Goal: Information Seeking & Learning: Check status

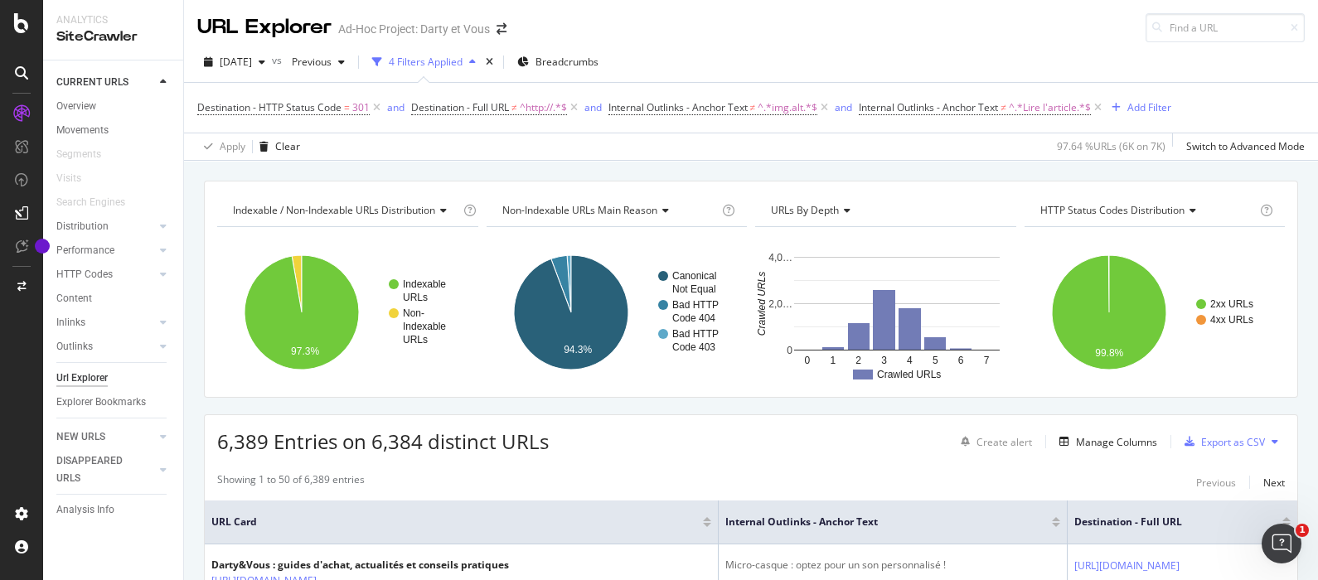
click at [760, 40] on div "URL Explorer Ad-Hoc Project: Darty et Vous" at bounding box center [751, 21] width 1134 height 42
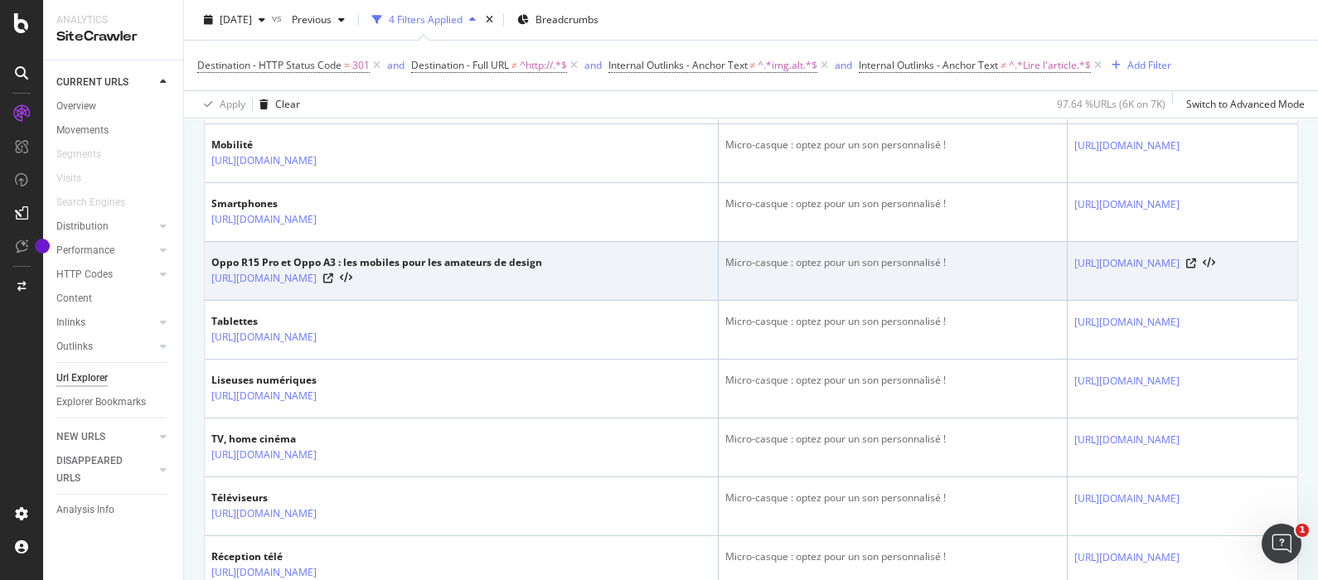
scroll to position [557, 0]
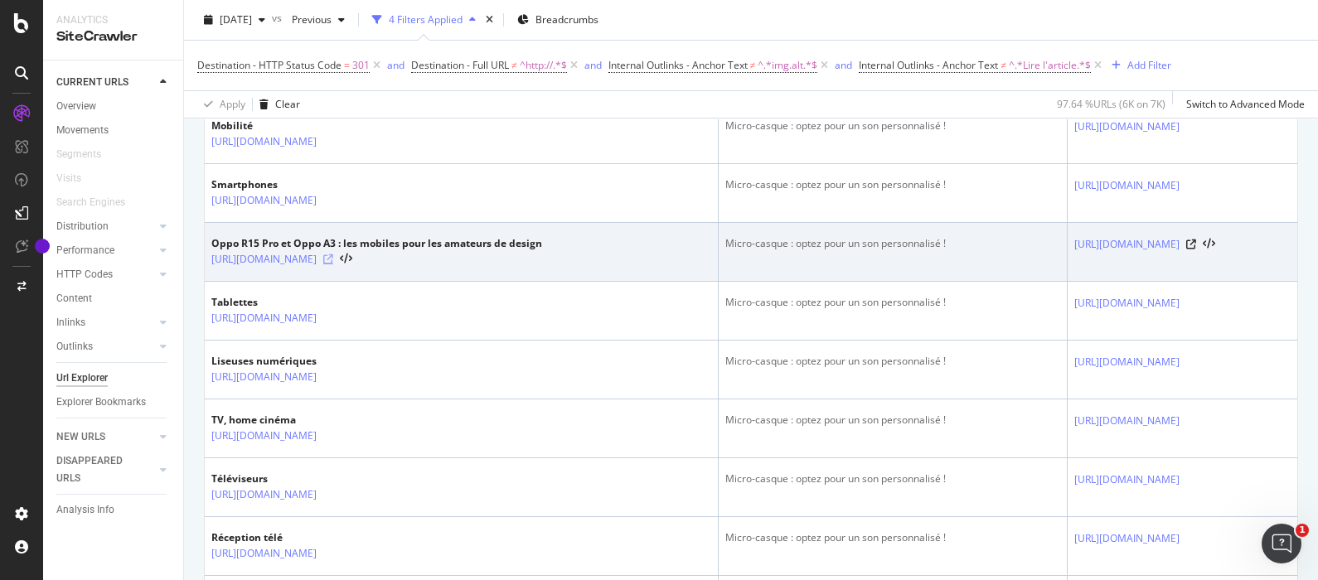
click at [333, 264] on icon at bounding box center [328, 259] width 10 height 10
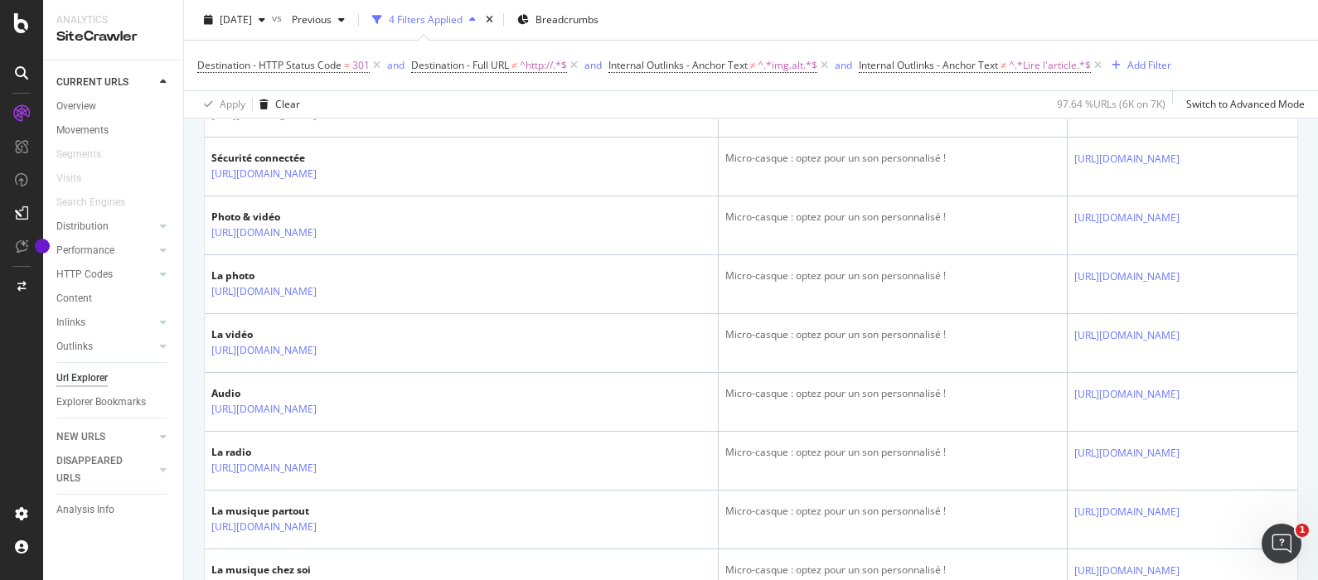
scroll to position [1676, 0]
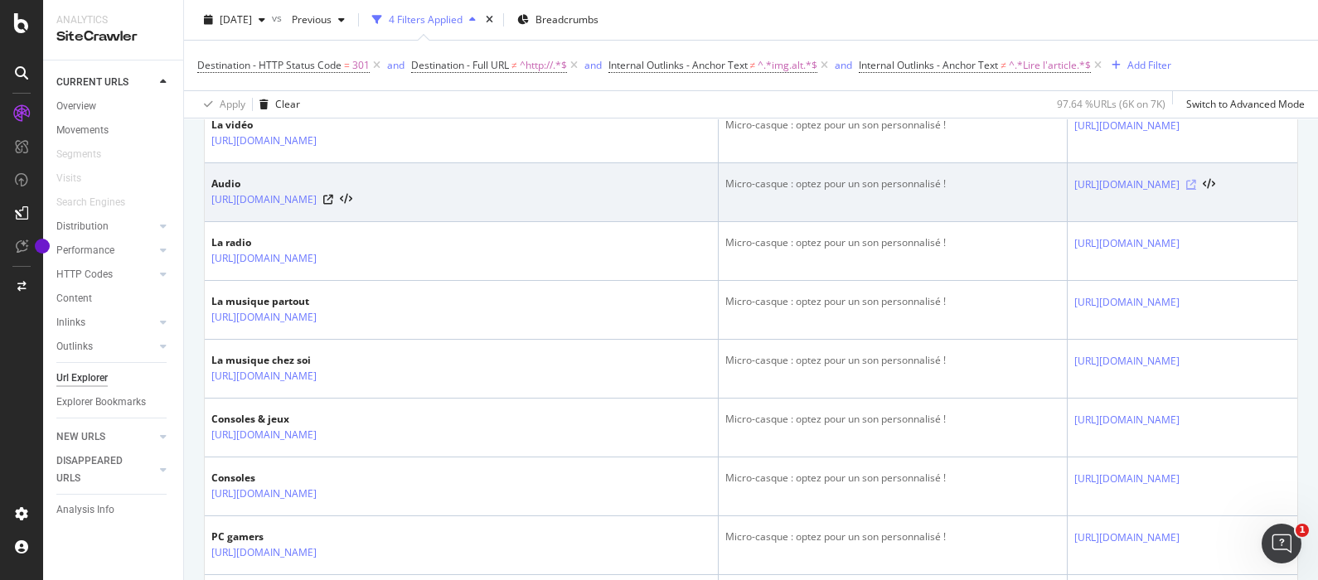
click at [1196, 190] on icon at bounding box center [1191, 185] width 10 height 10
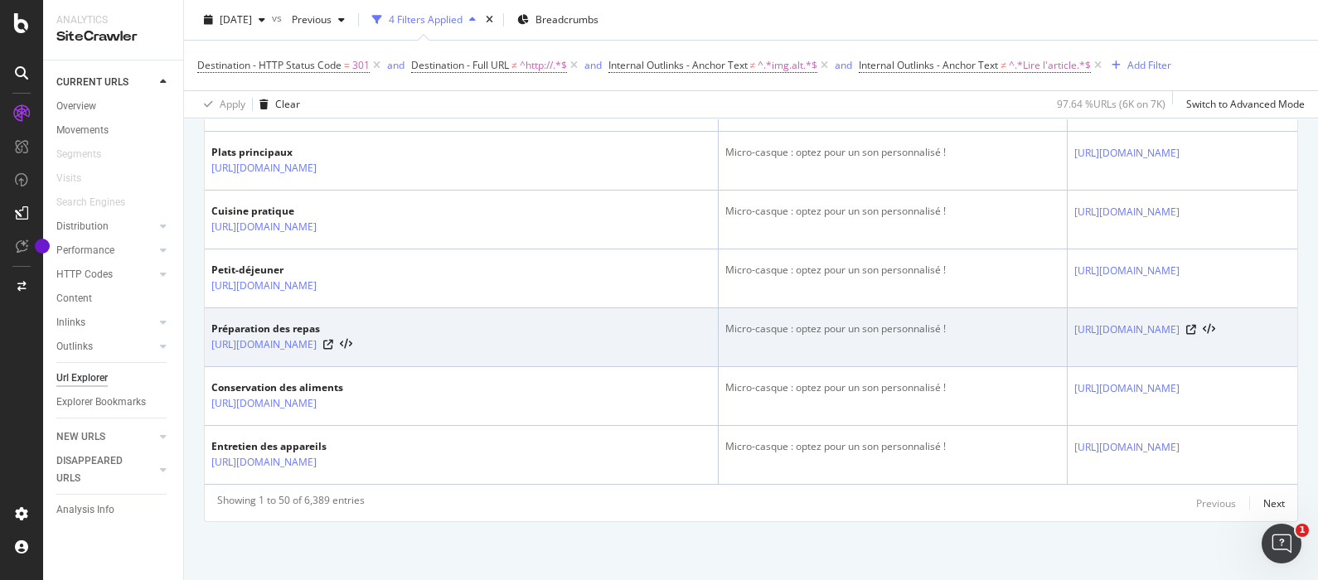
scroll to position [3270, 0]
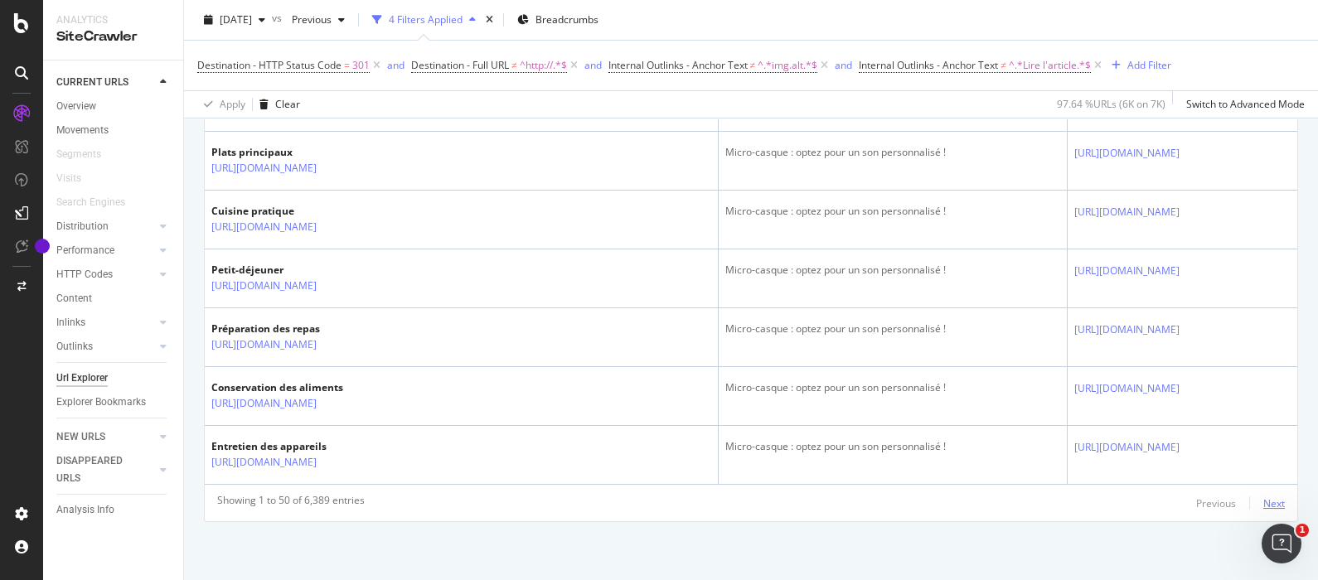
click at [1263, 499] on div "Next" at bounding box center [1274, 503] width 22 height 14
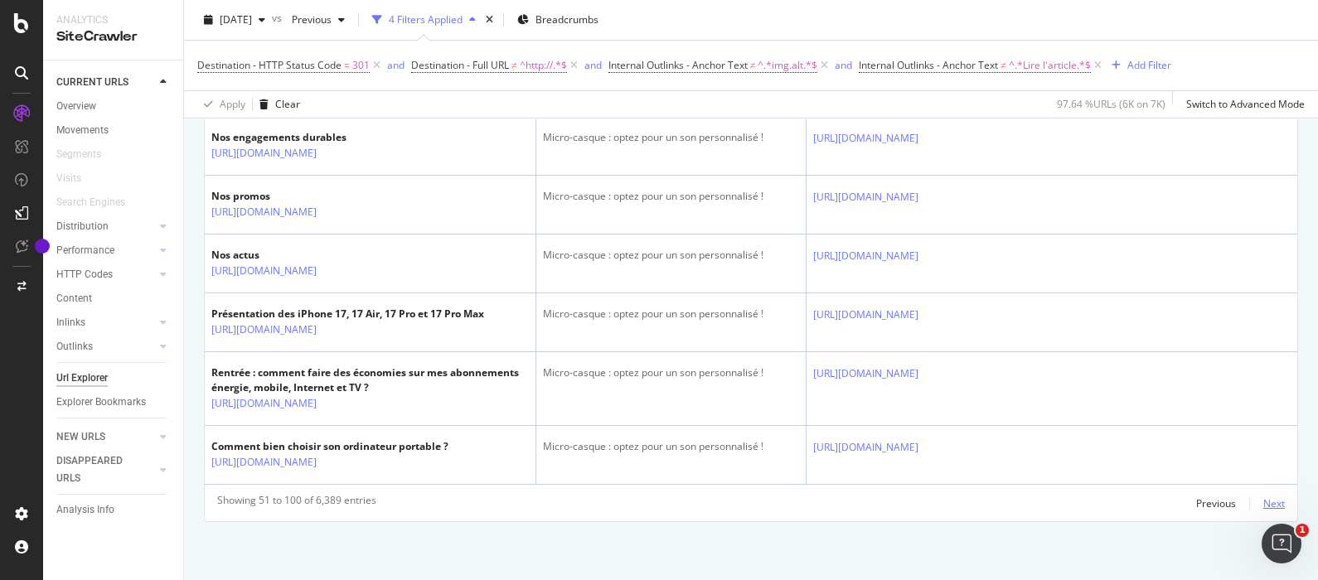
scroll to position [3751, 0]
click at [1263, 494] on div "Next" at bounding box center [1274, 503] width 22 height 18
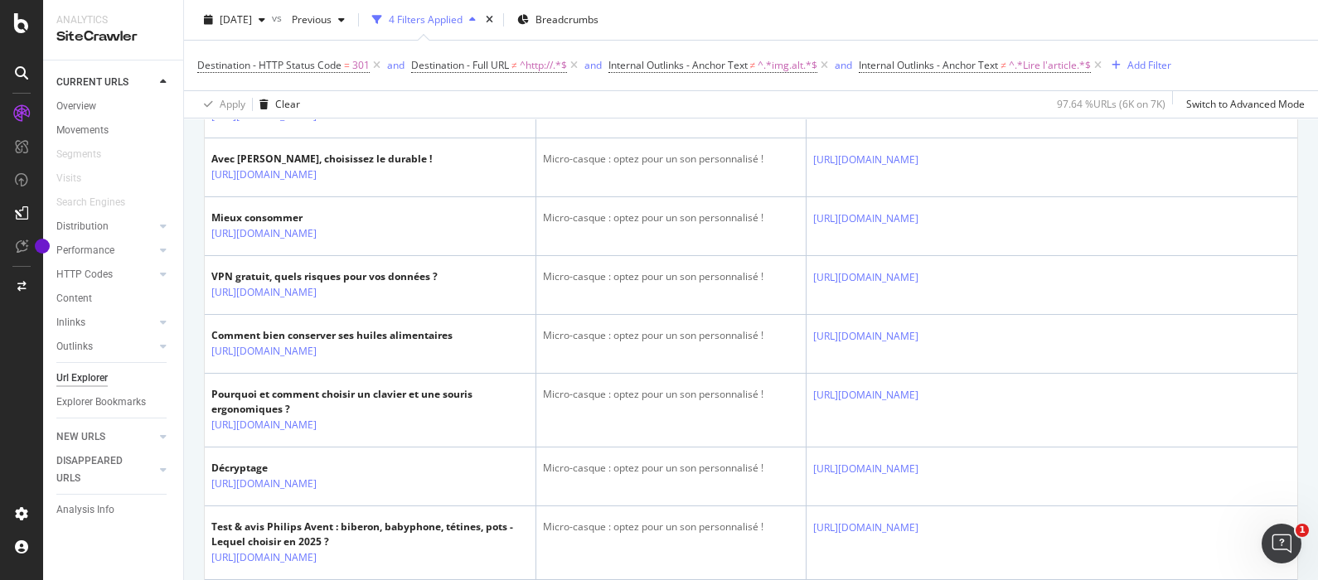
scroll to position [1271, 0]
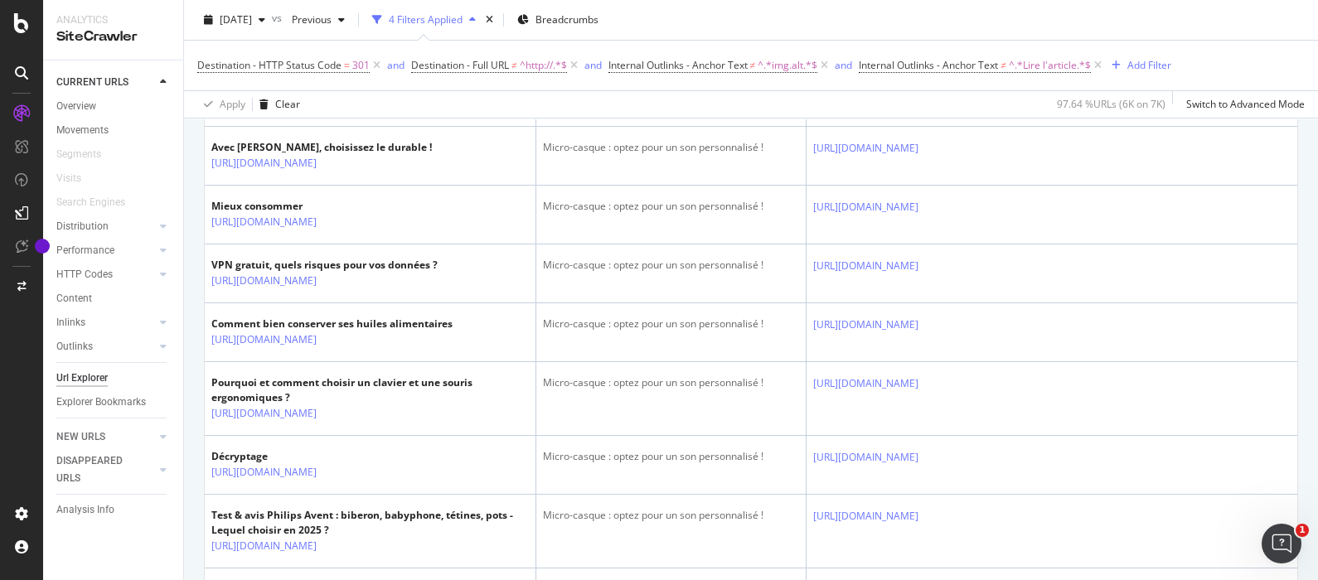
click at [786, 93] on div "Apply Clear 97.64 % URLs ( 6K on 7K ) Switch to Advanced Mode" at bounding box center [751, 103] width 1134 height 27
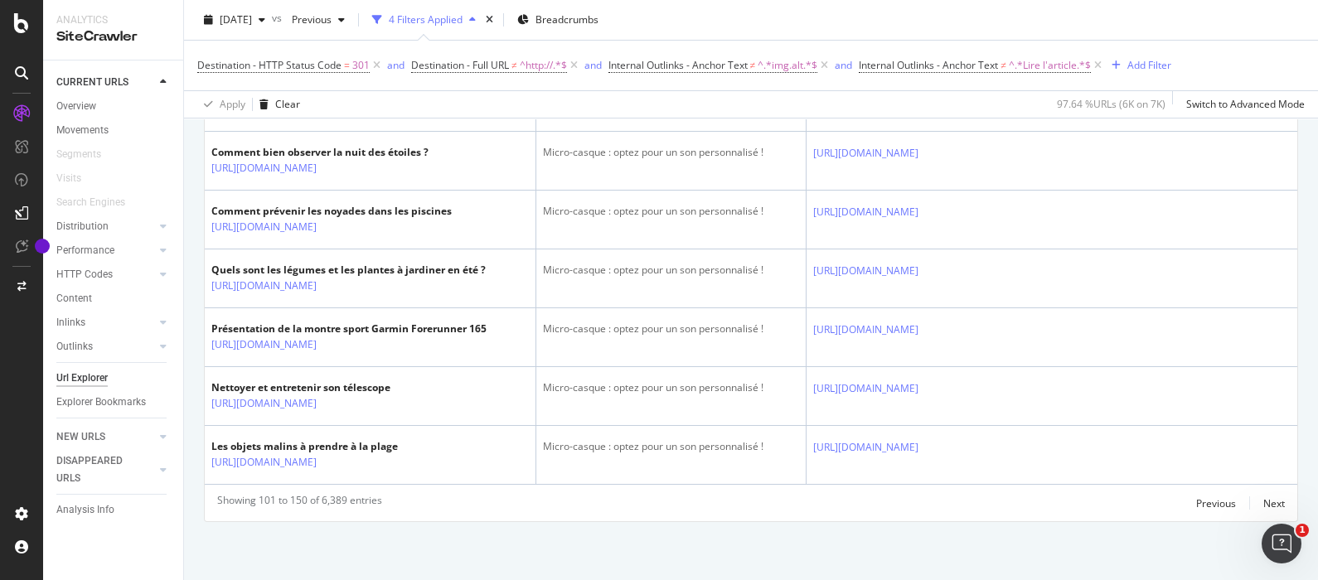
scroll to position [4105, 0]
click at [1203, 499] on div "Previous" at bounding box center [1216, 503] width 40 height 14
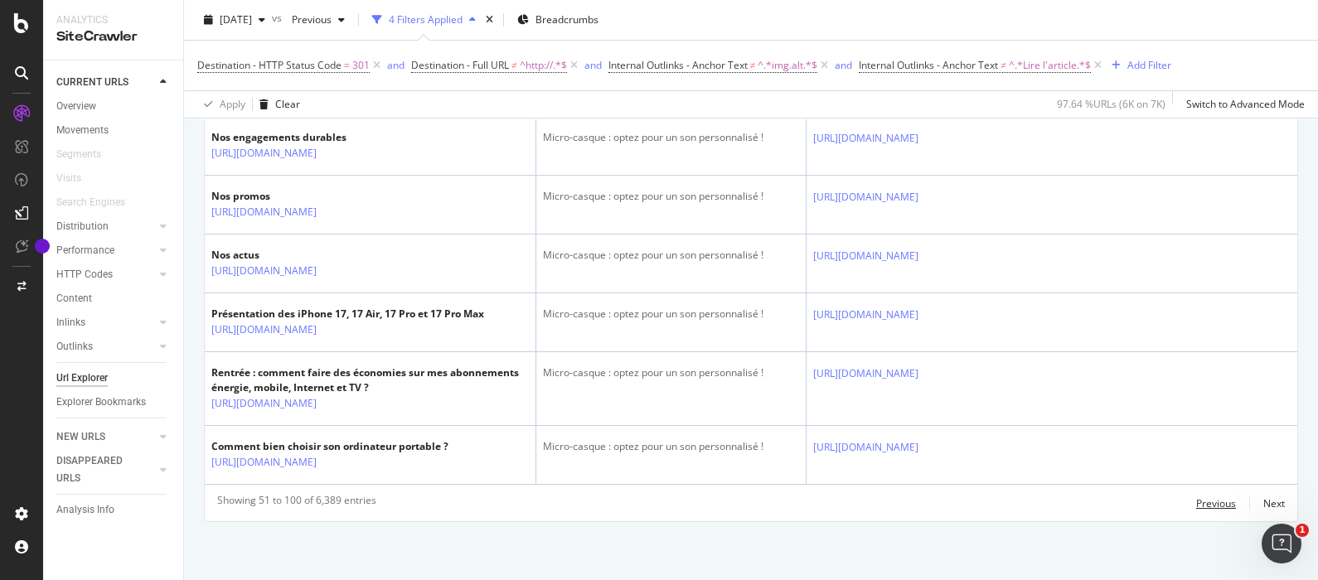
scroll to position [3751, 0]
click at [1196, 501] on div "Previous" at bounding box center [1216, 503] width 40 height 14
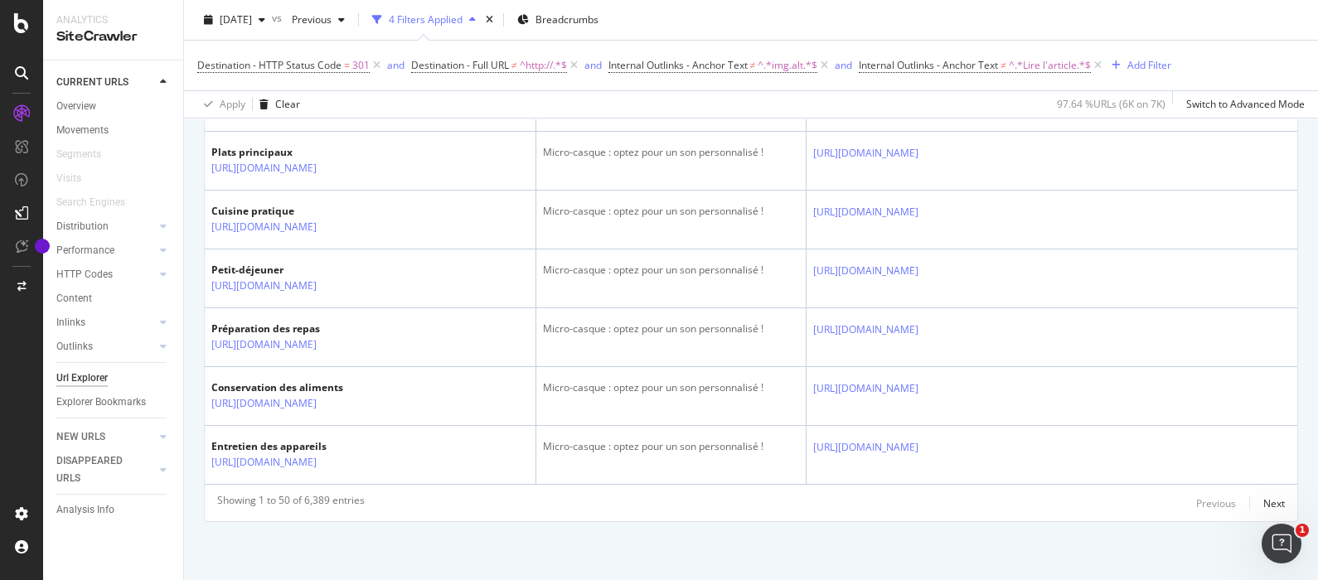
scroll to position [3735, 0]
click at [1263, 508] on div "Next" at bounding box center [1274, 503] width 22 height 14
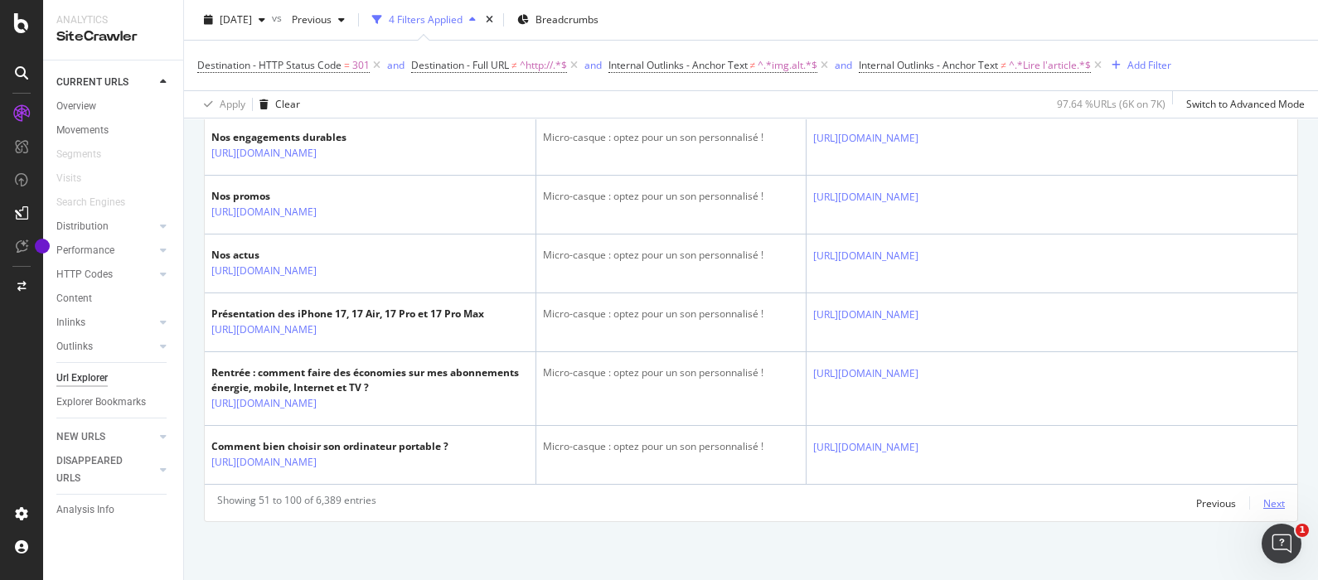
click at [1264, 511] on div "Next" at bounding box center [1274, 503] width 22 height 14
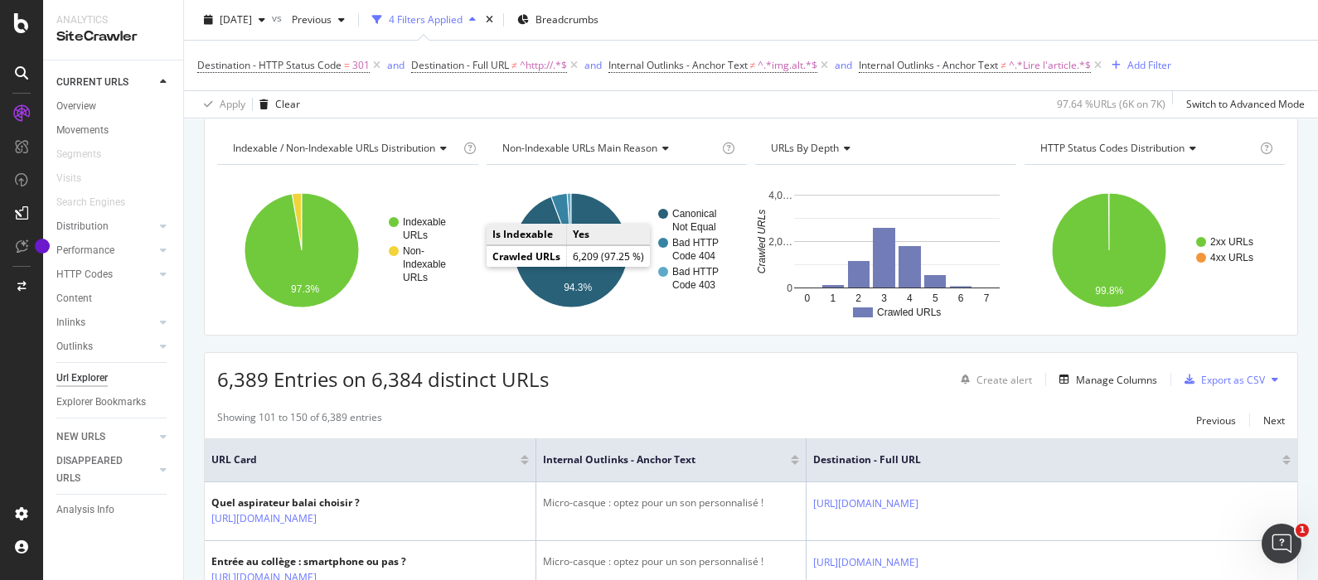
scroll to position [0, 0]
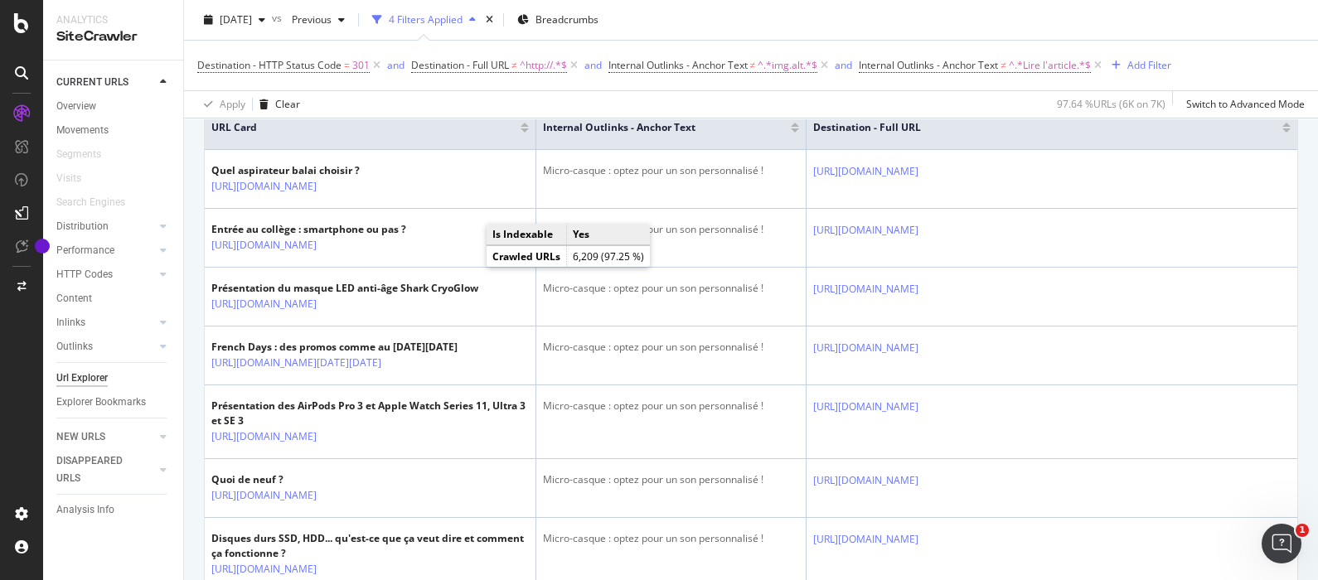
scroll to position [578, 0]
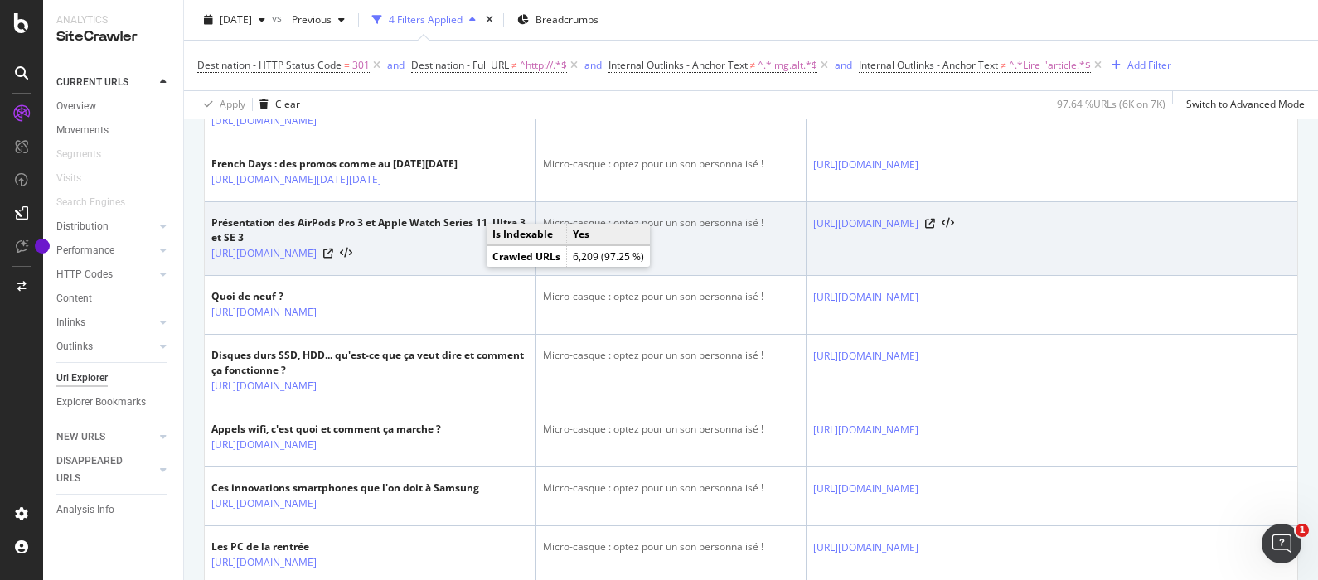
click at [682, 276] on td "Micro-casque : optez pour un son personnalisé !" at bounding box center [671, 239] width 270 height 74
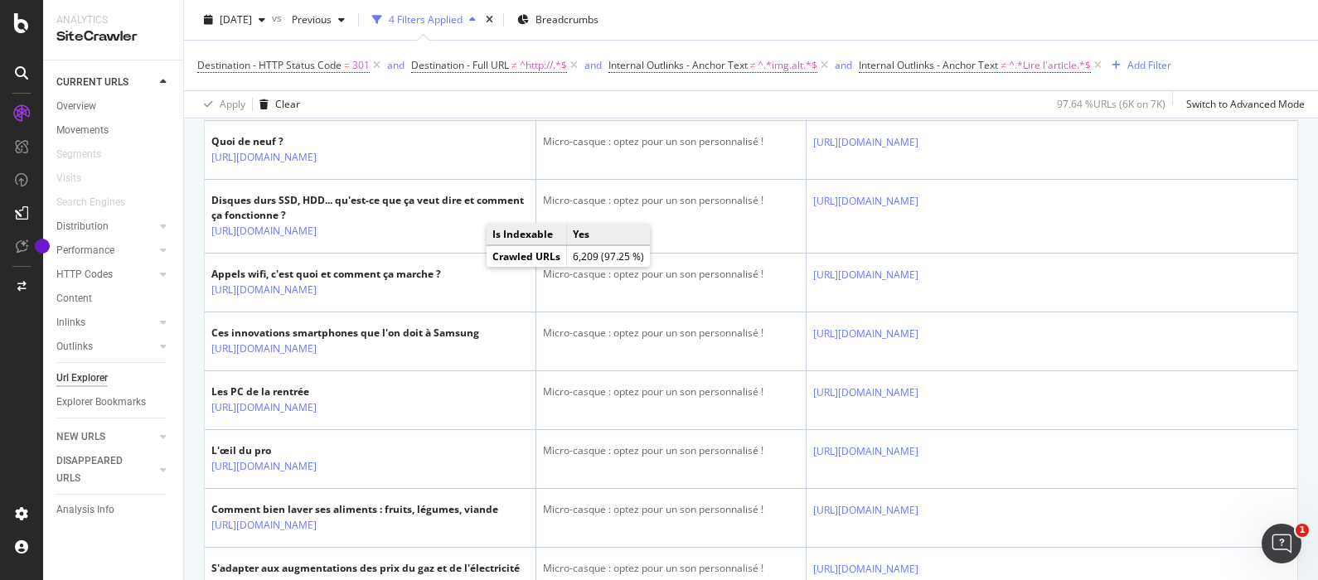
click at [682, 208] on div "Micro-casque : optez pour un son personnalisé !" at bounding box center [671, 200] width 256 height 15
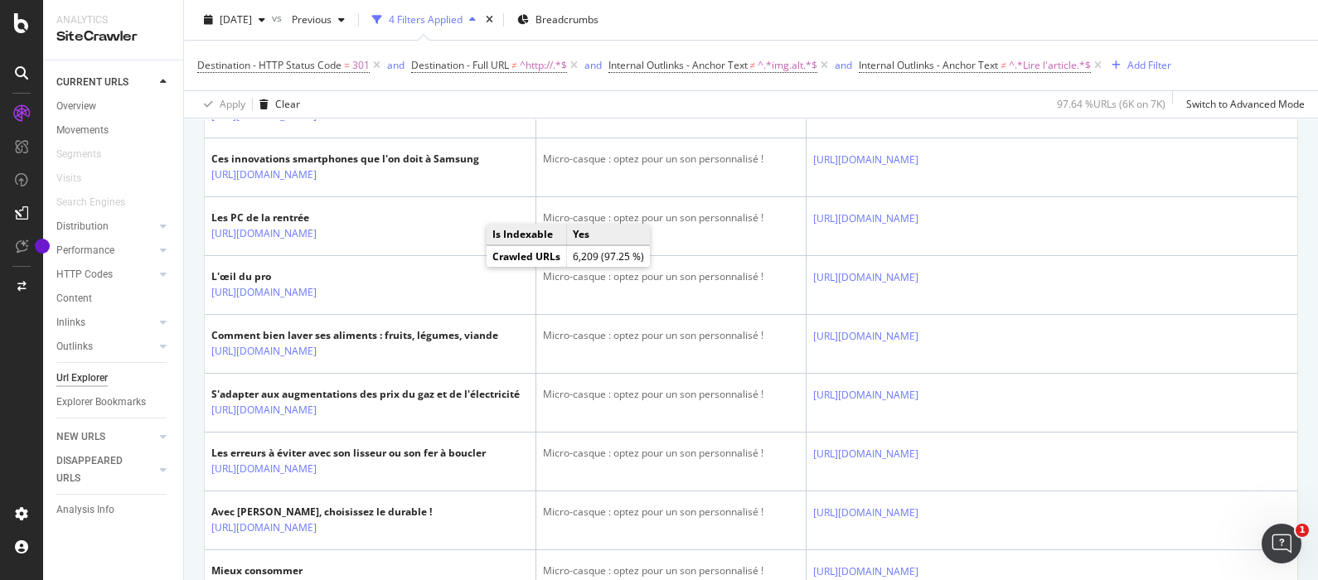
click at [682, 167] on div "Micro-casque : optez pour un son personnalisé !" at bounding box center [671, 159] width 256 height 15
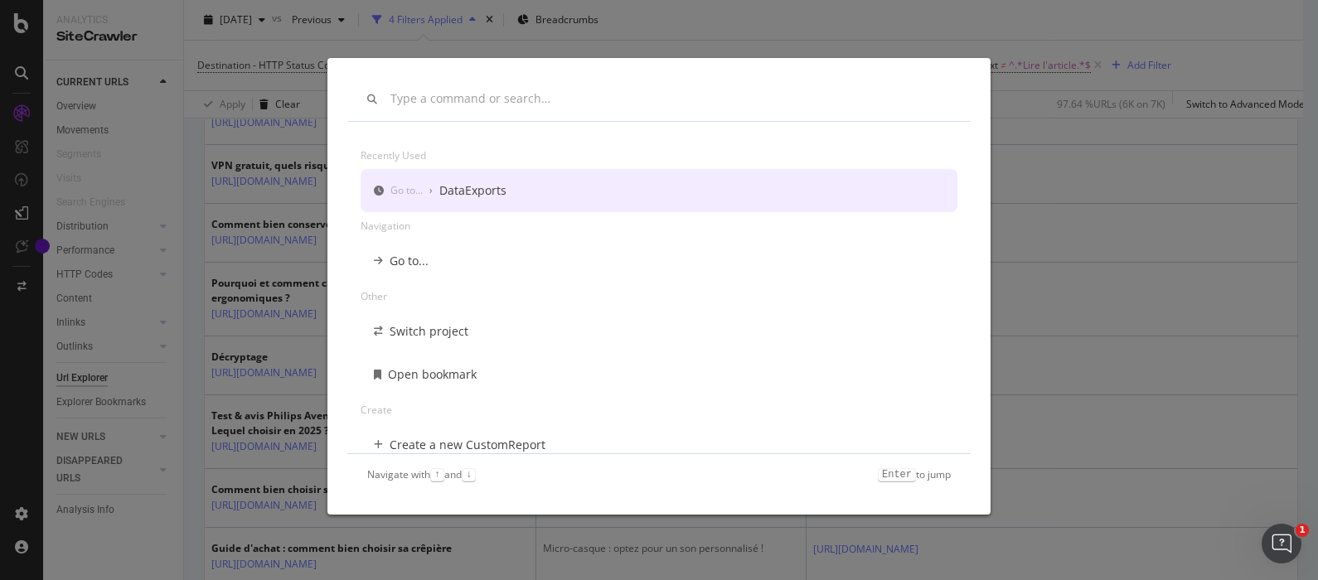
scroll to position [0, 0]
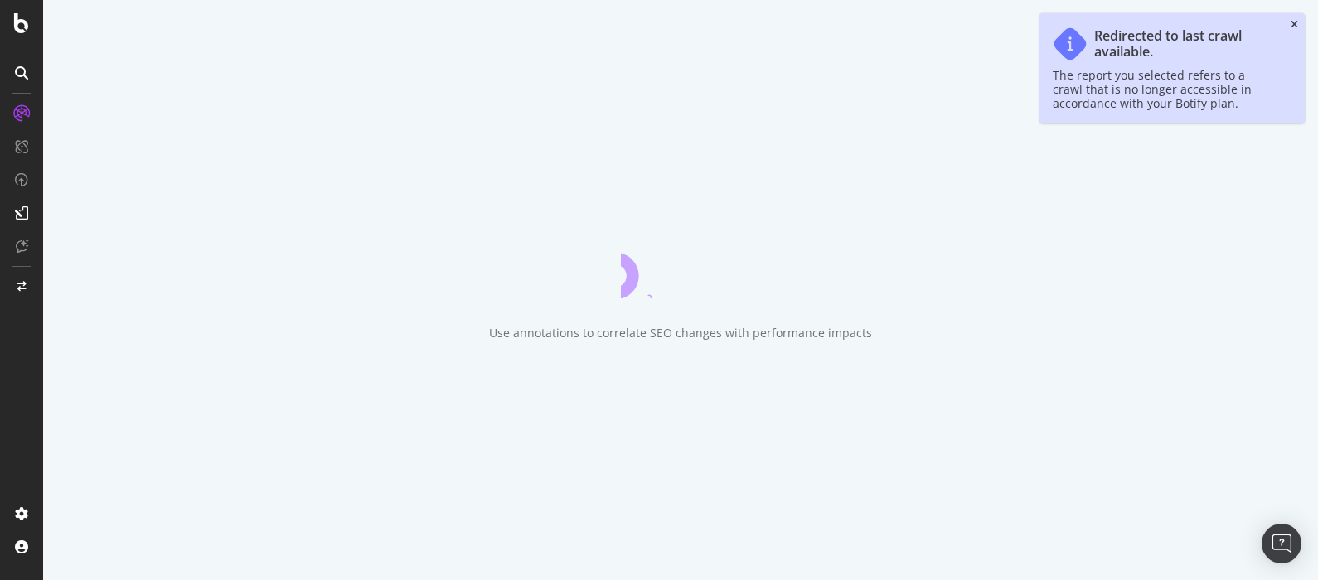
click at [1292, 28] on icon "close toast" at bounding box center [1294, 25] width 7 height 10
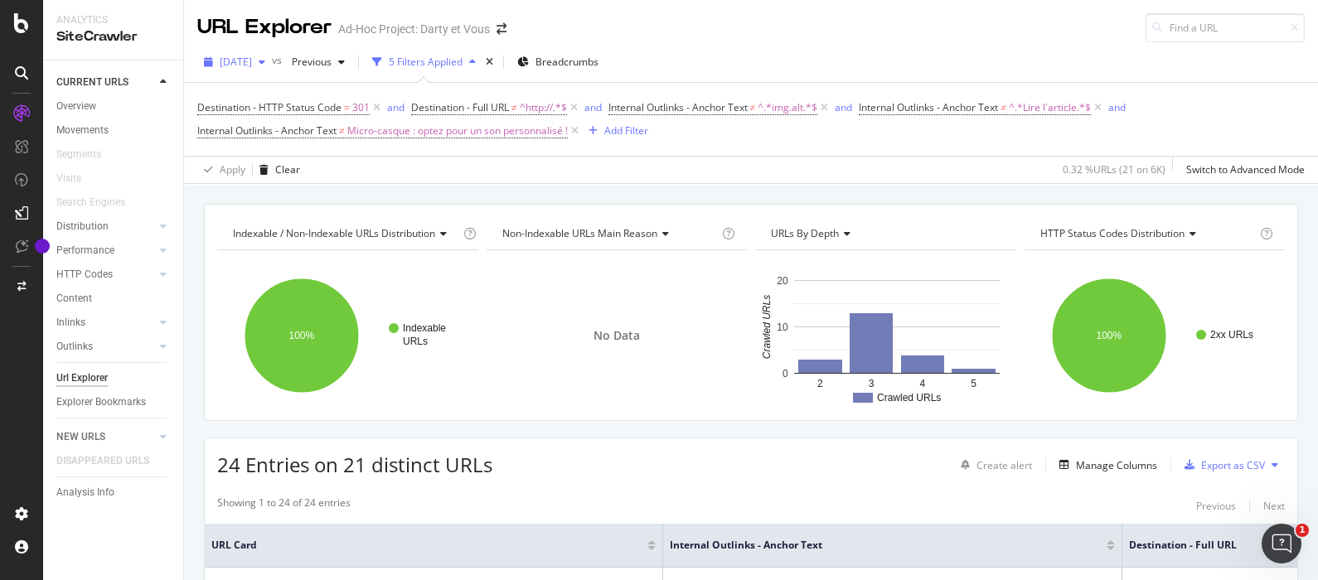
click at [252, 60] on span "2025 Aug. 4th" at bounding box center [236, 62] width 32 height 14
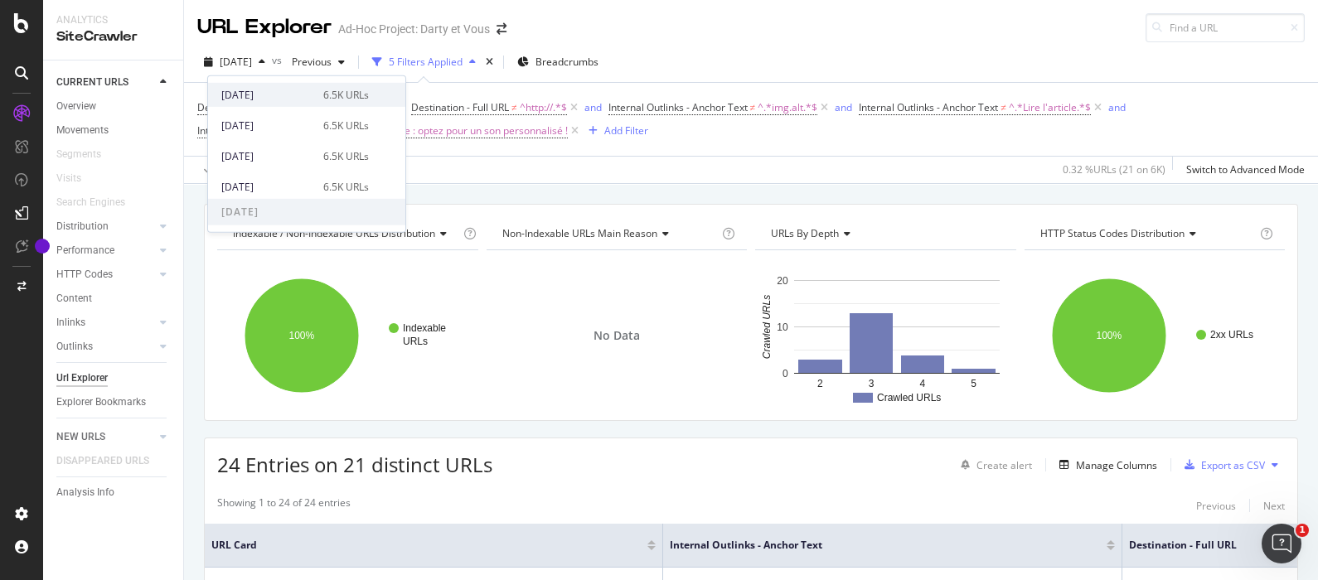
click at [288, 91] on div "[DATE]" at bounding box center [267, 94] width 92 height 15
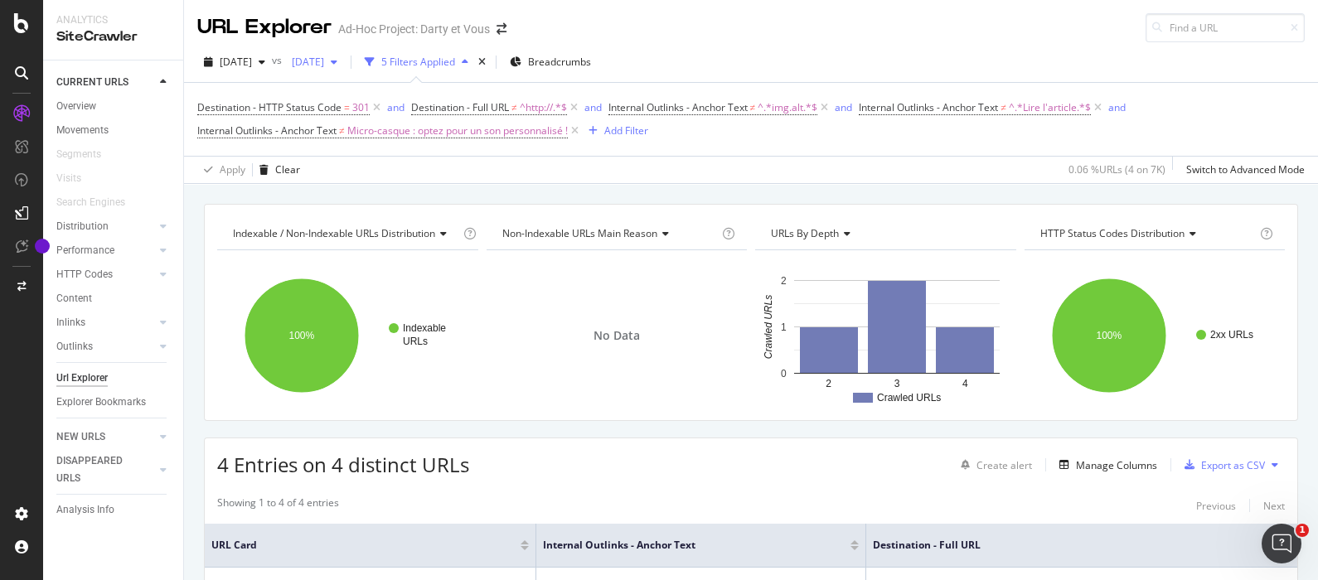
click at [324, 61] on span "2025 Jul. 28th" at bounding box center [304, 62] width 39 height 14
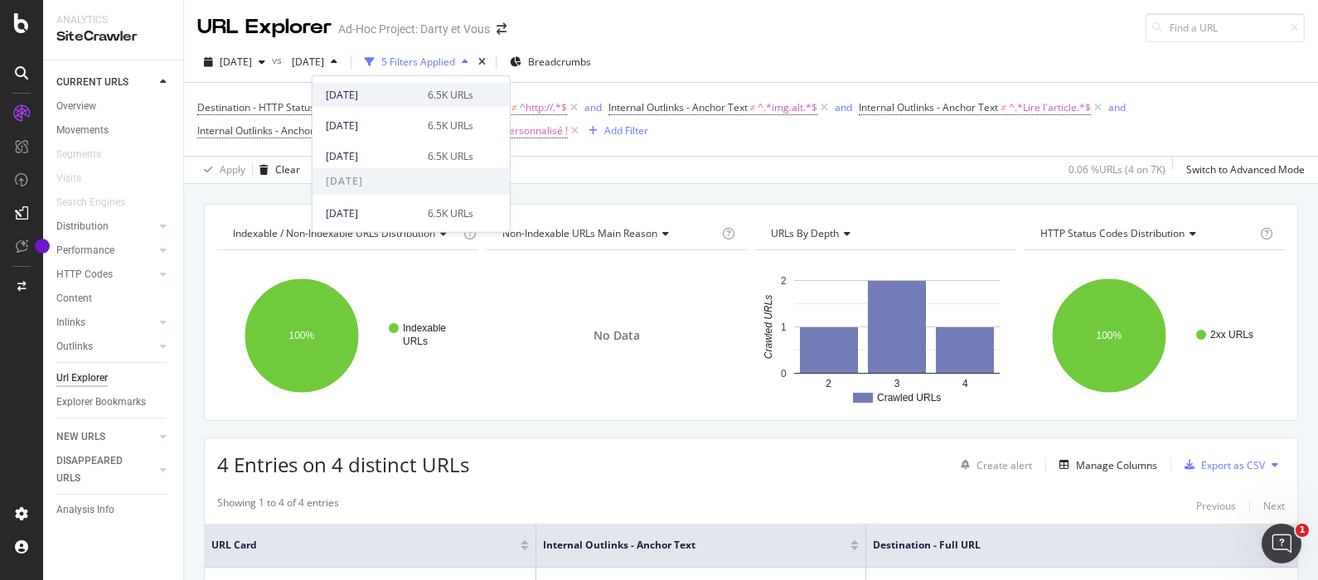
click at [371, 103] on div "2025 Sep. 15th 6.5K URLs" at bounding box center [410, 95] width 197 height 24
